Goal: Task Accomplishment & Management: Manage account settings

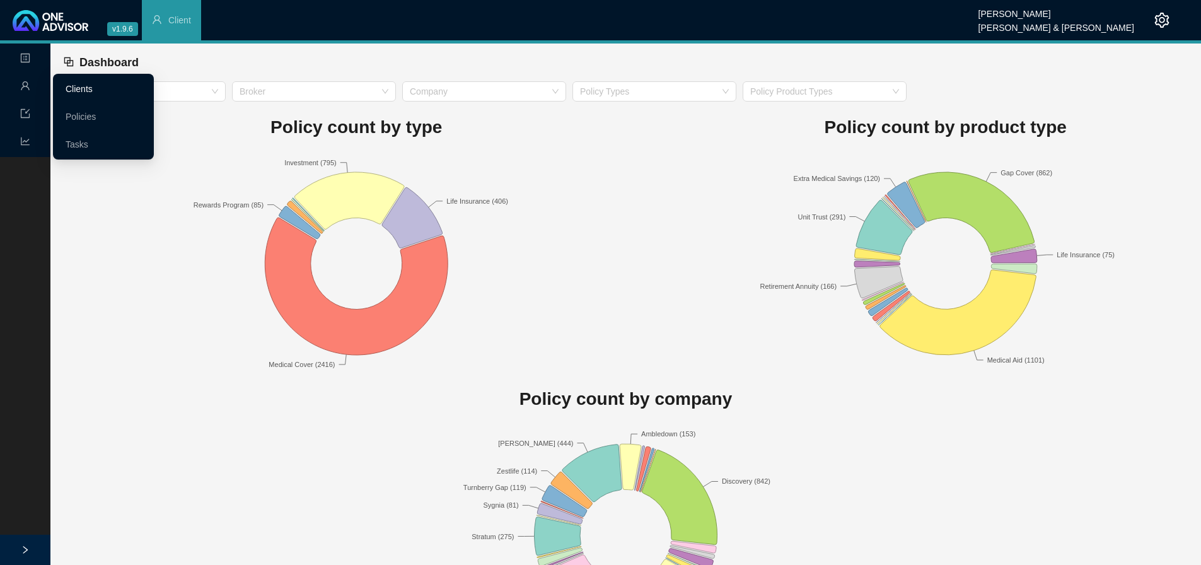
click at [77, 84] on link "Clients" at bounding box center [79, 89] width 27 height 10
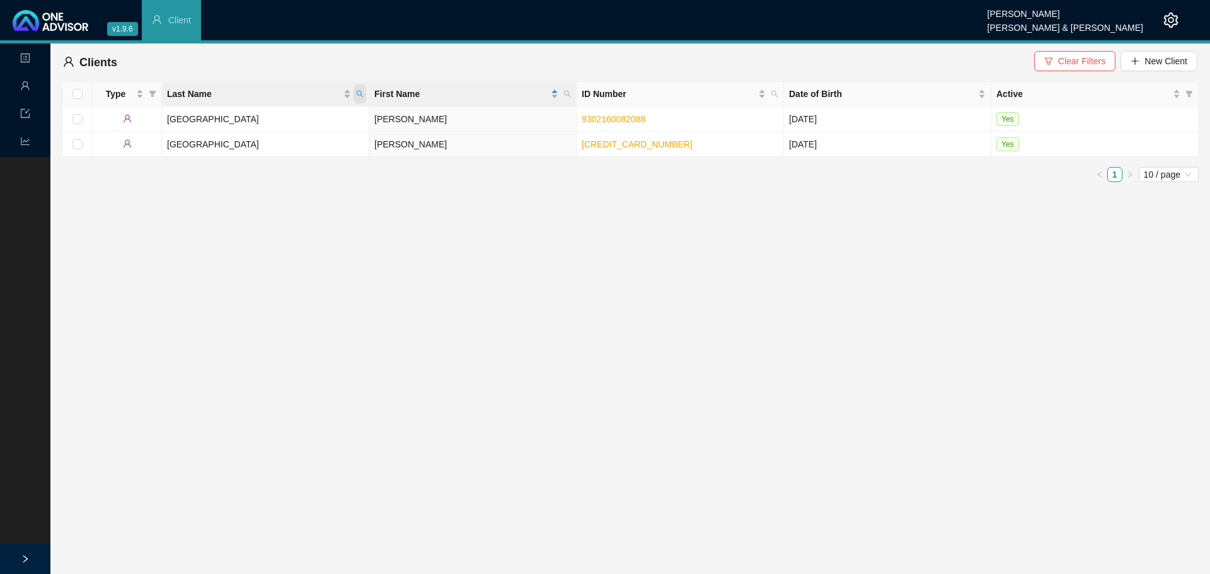
click at [364, 95] on span "Last Name" at bounding box center [360, 93] width 13 height 19
type input "mc don"
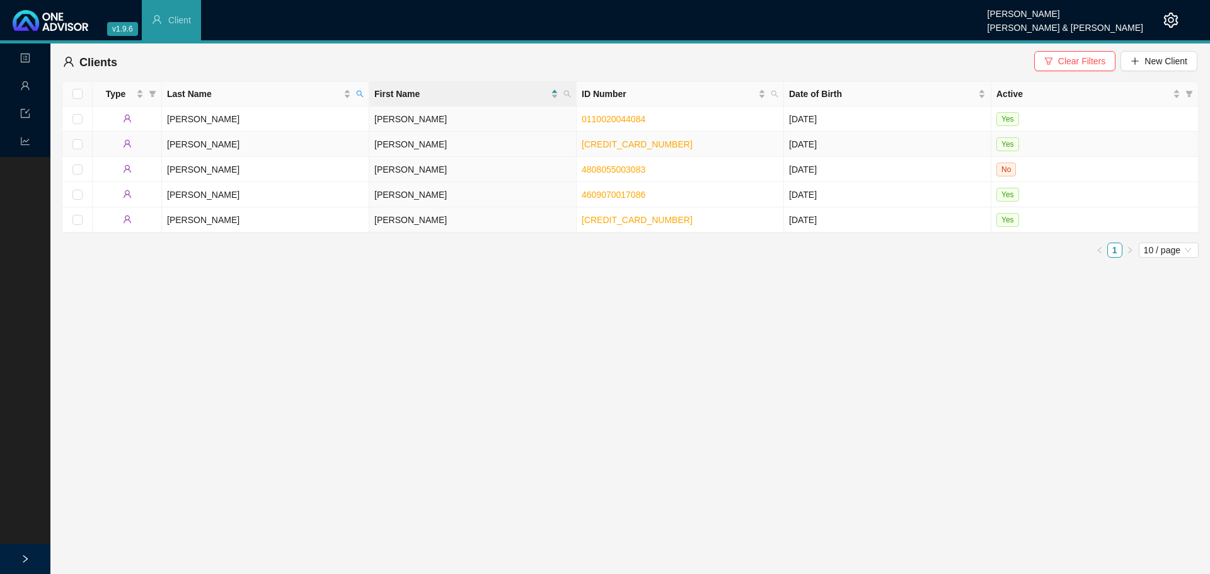
click at [246, 147] on td "[PERSON_NAME]" at bounding box center [265, 144] width 207 height 25
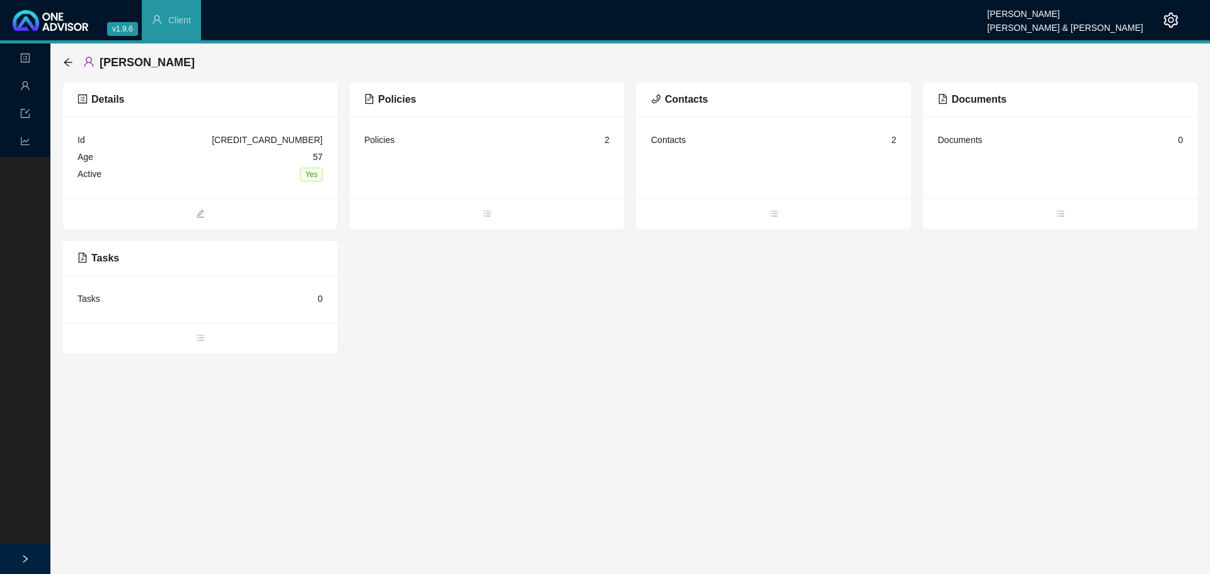
click at [383, 137] on div "Policies" at bounding box center [379, 140] width 30 height 14
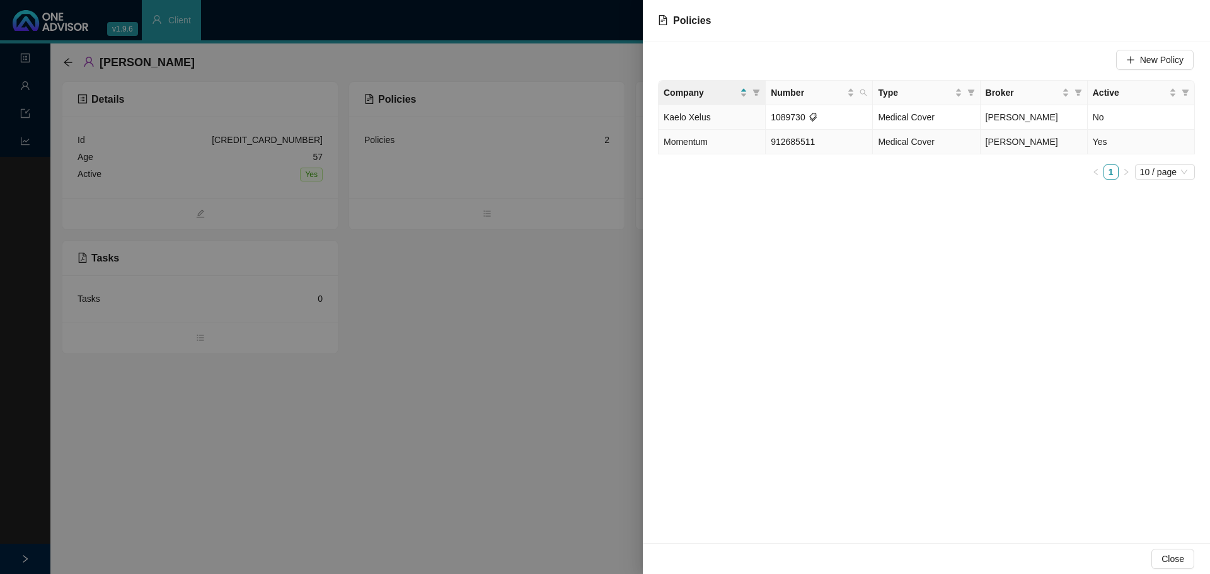
click at [997, 147] on span "[PERSON_NAME]" at bounding box center [1022, 142] width 72 height 10
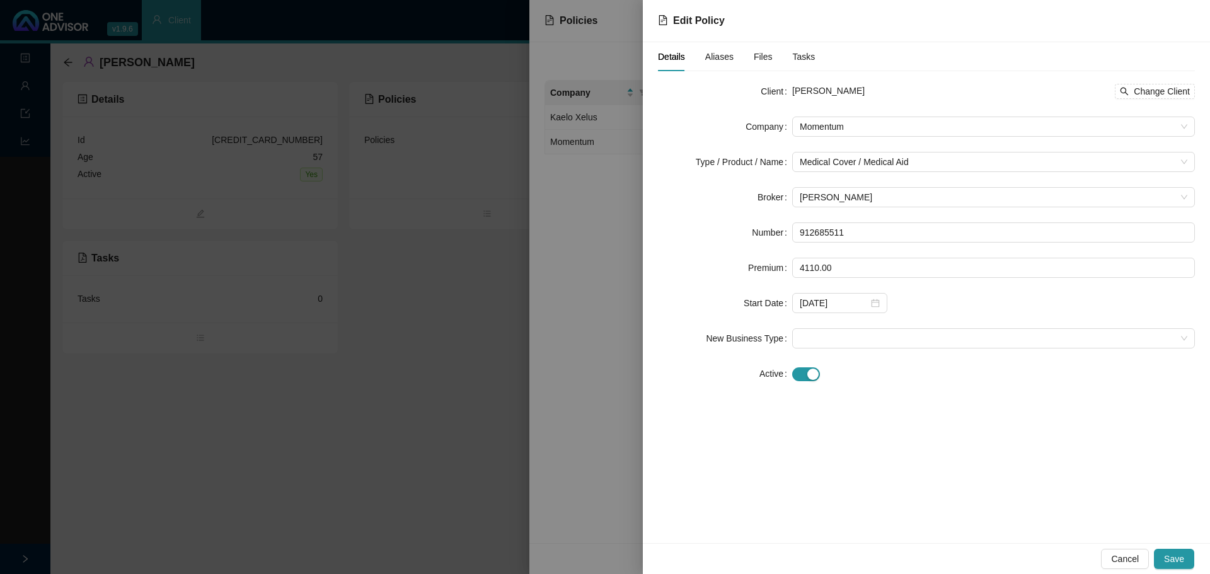
click at [799, 381] on div at bounding box center [993, 374] width 403 height 20
click at [801, 371] on span "button" at bounding box center [806, 375] width 28 height 14
click at [874, 414] on div at bounding box center [840, 409] width 80 height 14
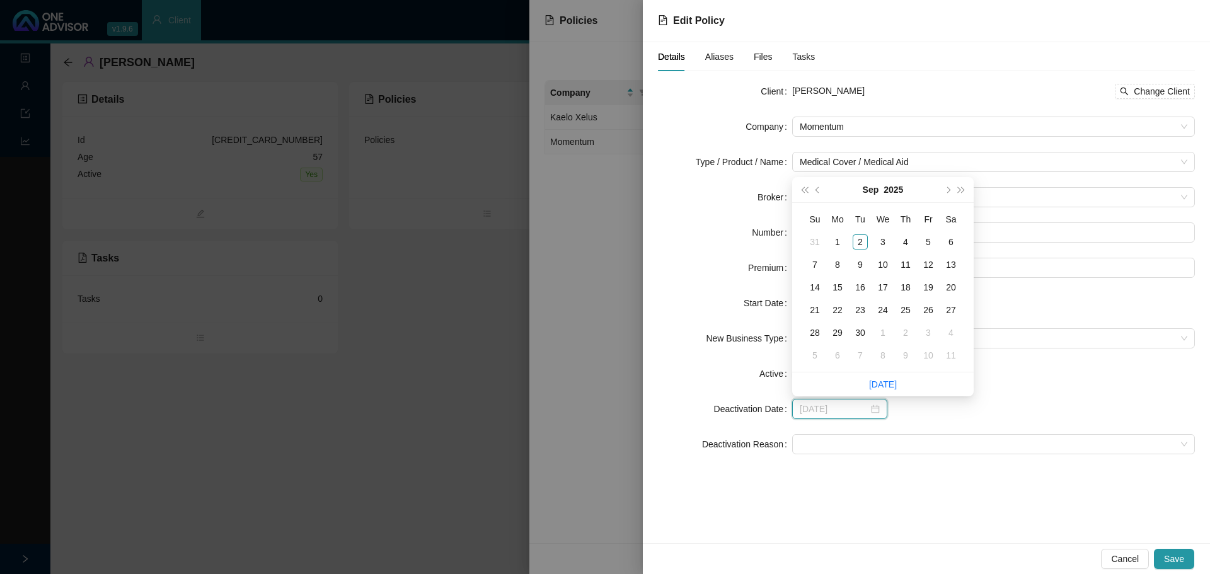
type input "[DATE]"
click at [818, 190] on span "prev-year" at bounding box center [819, 190] width 6 height 6
click at [818, 189] on span "prev-year" at bounding box center [819, 190] width 6 height 6
type input "[DATE]"
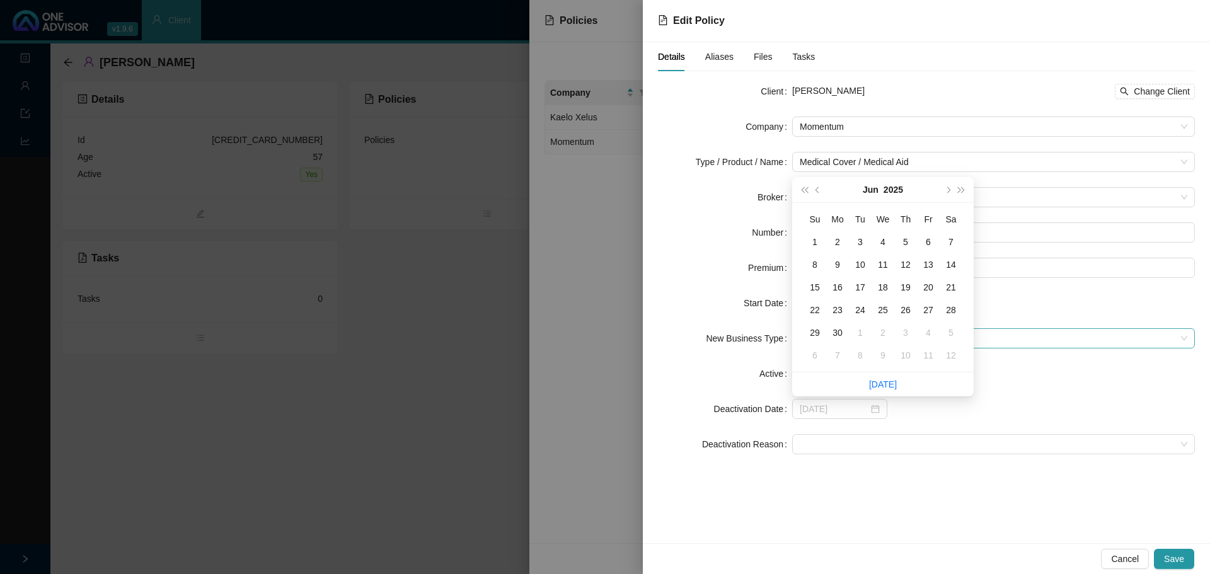
click at [833, 333] on div "30" at bounding box center [837, 332] width 15 height 15
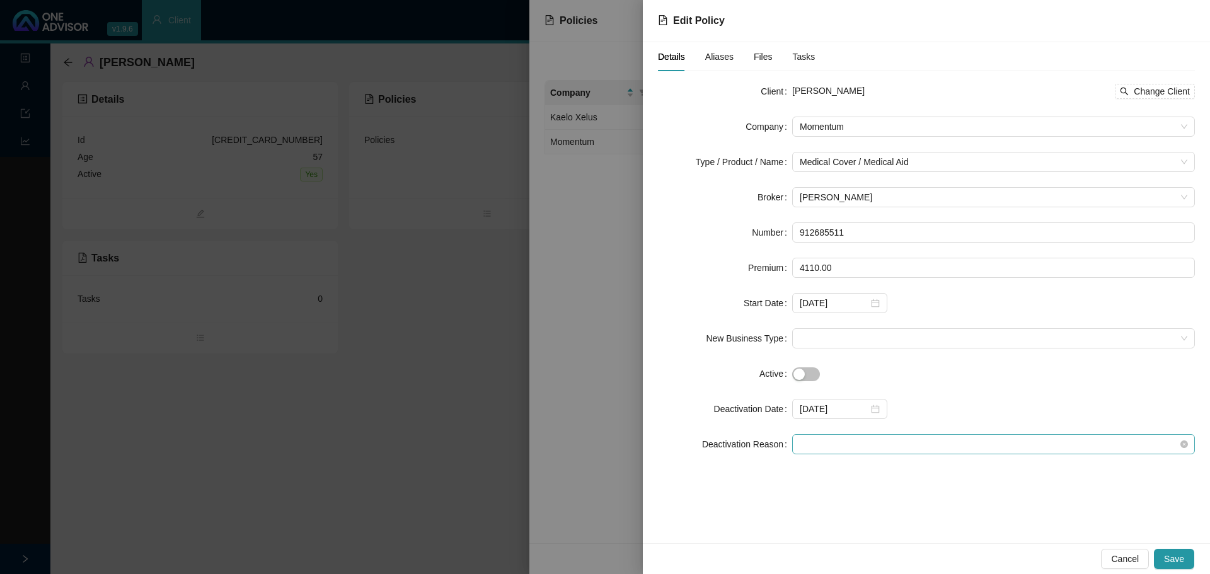
click at [809, 438] on span at bounding box center [994, 444] width 388 height 19
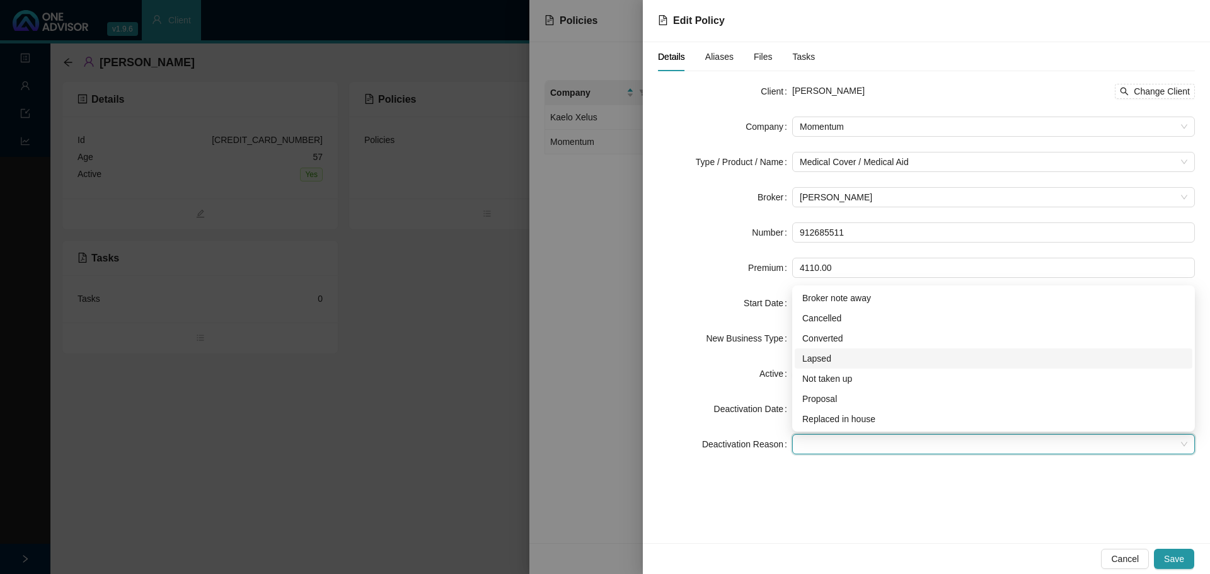
click at [821, 354] on div "Lapsed" at bounding box center [994, 359] width 383 height 14
click at [1173, 559] on span "Save" at bounding box center [1174, 559] width 20 height 14
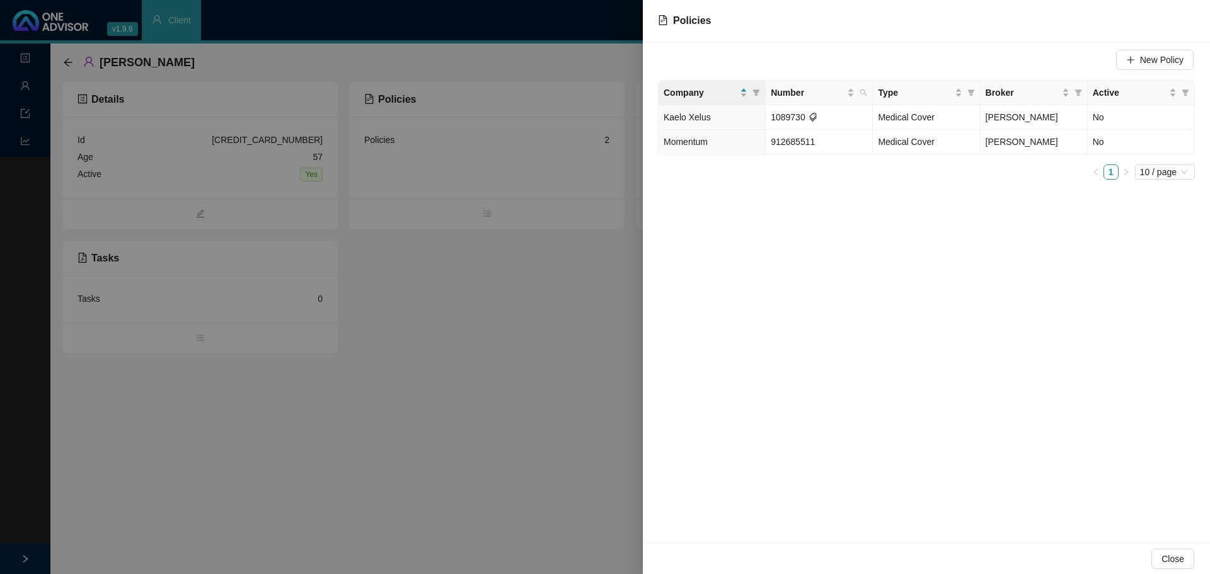
click at [479, 303] on div at bounding box center [605, 287] width 1210 height 574
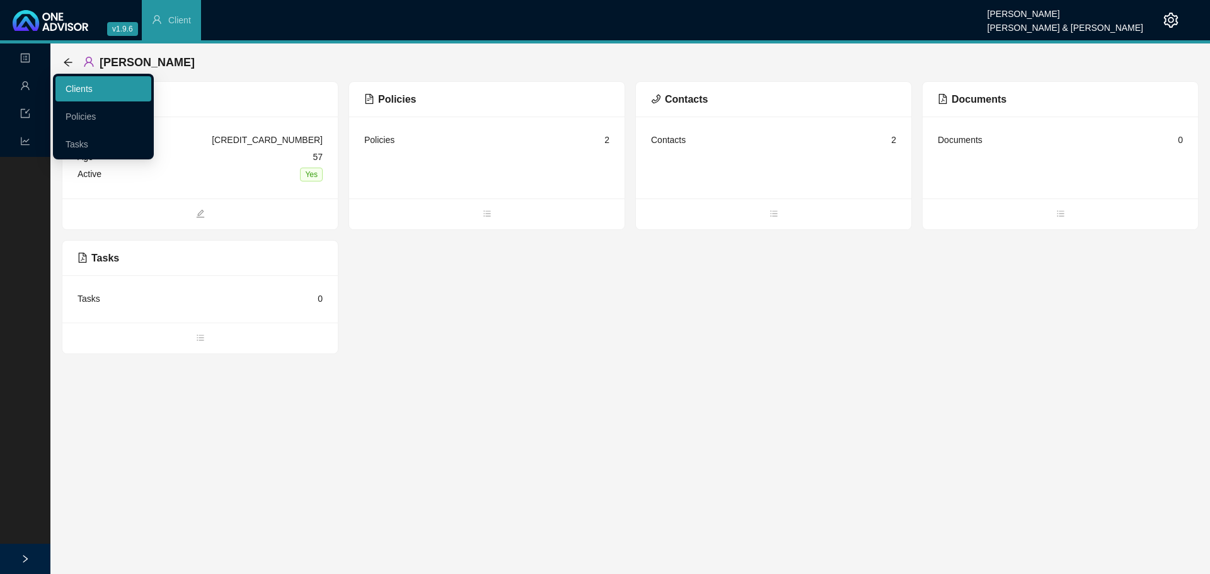
click at [88, 93] on link "Clients" at bounding box center [79, 89] width 27 height 10
